Goal: Information Seeking & Learning: Learn about a topic

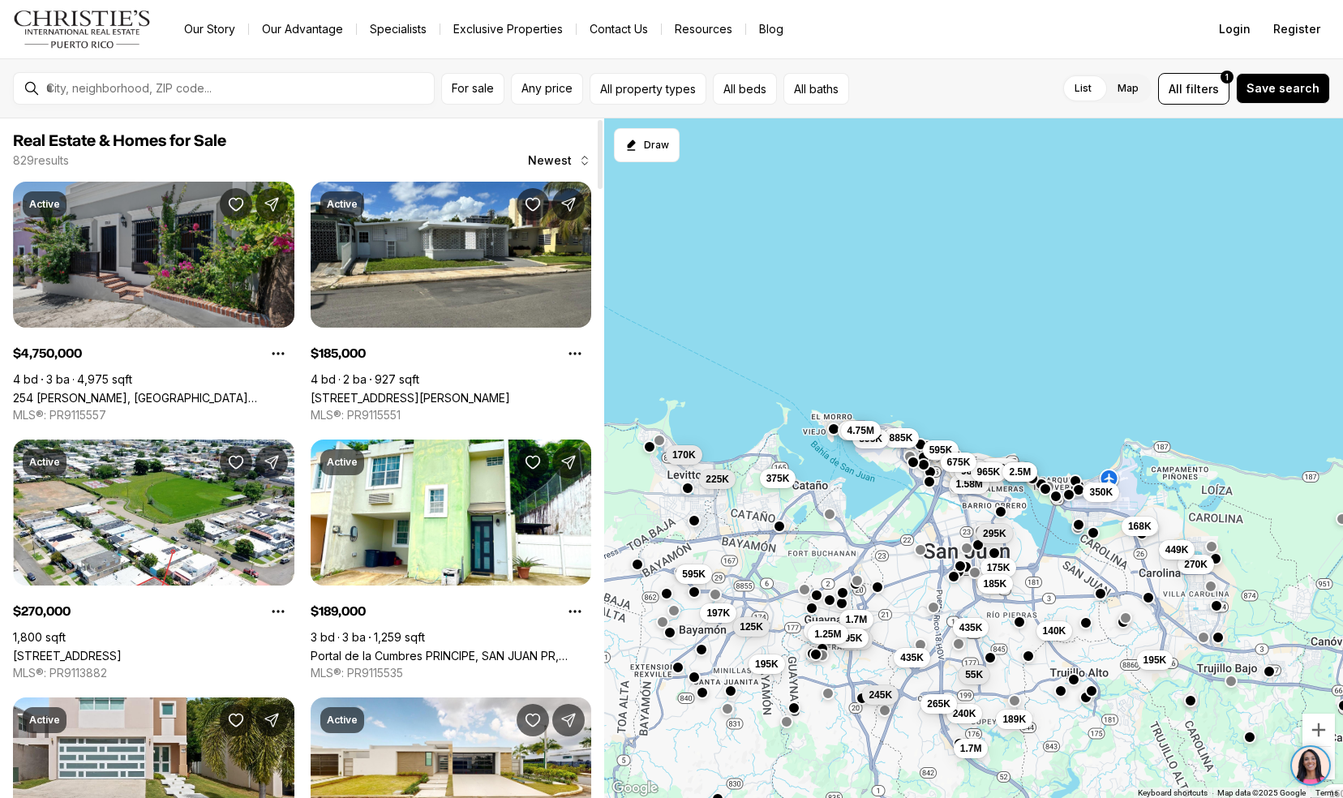
click at [83, 391] on link "254 [PERSON_NAME], [GEOGRAPHIC_DATA][PERSON_NAME], 00901" at bounding box center [153, 398] width 281 height 14
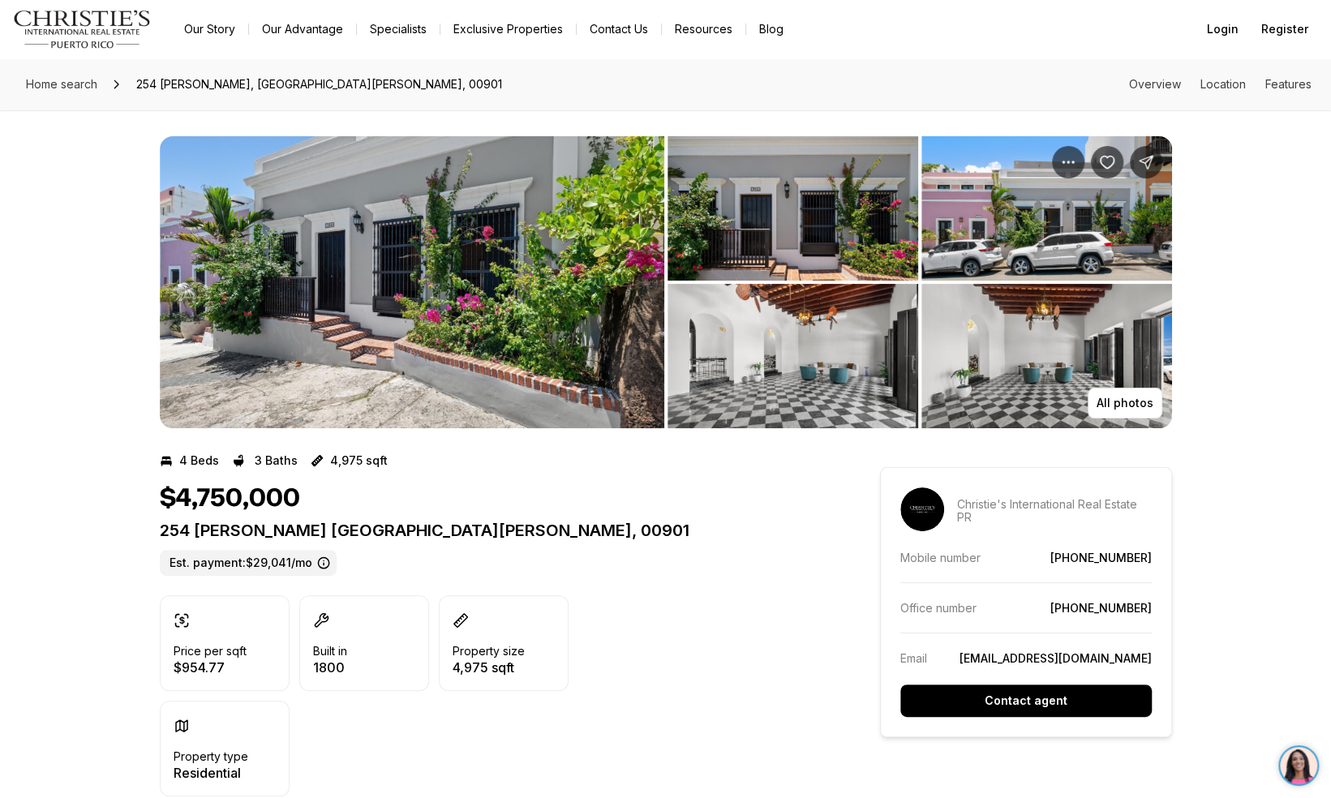
click at [438, 274] on img "View image gallery" at bounding box center [412, 282] width 504 height 292
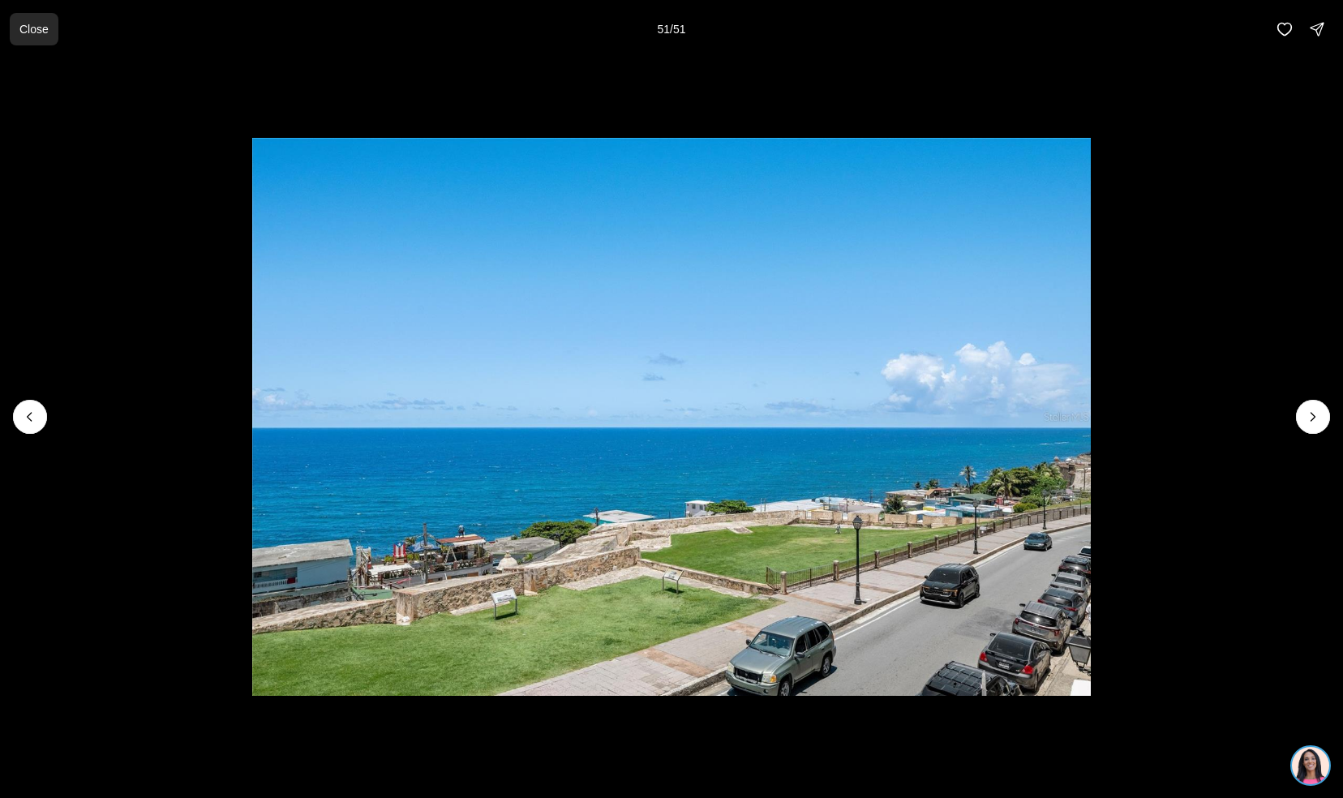
click at [37, 15] on button "Close" at bounding box center [34, 29] width 49 height 32
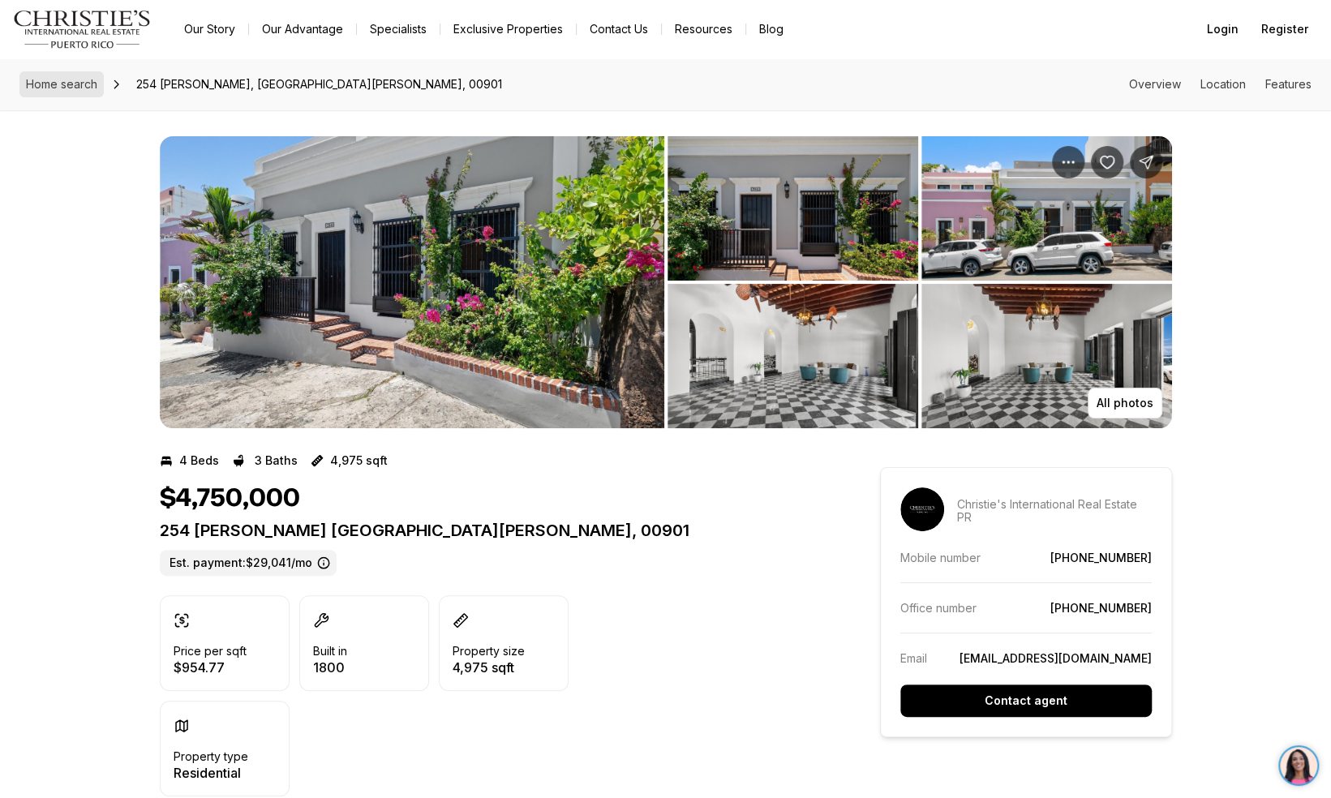
click at [56, 86] on span "Home search" at bounding box center [61, 84] width 71 height 14
